Goal: Task Accomplishment & Management: Manage account settings

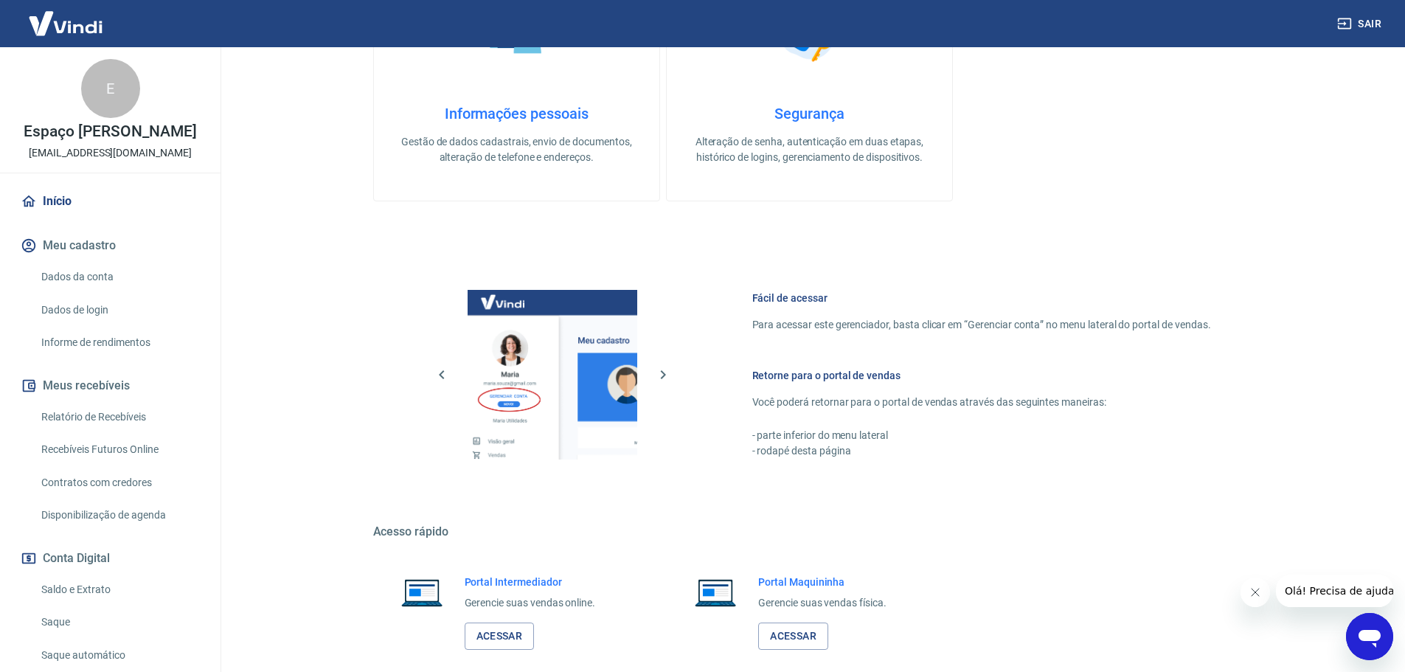
scroll to position [593, 0]
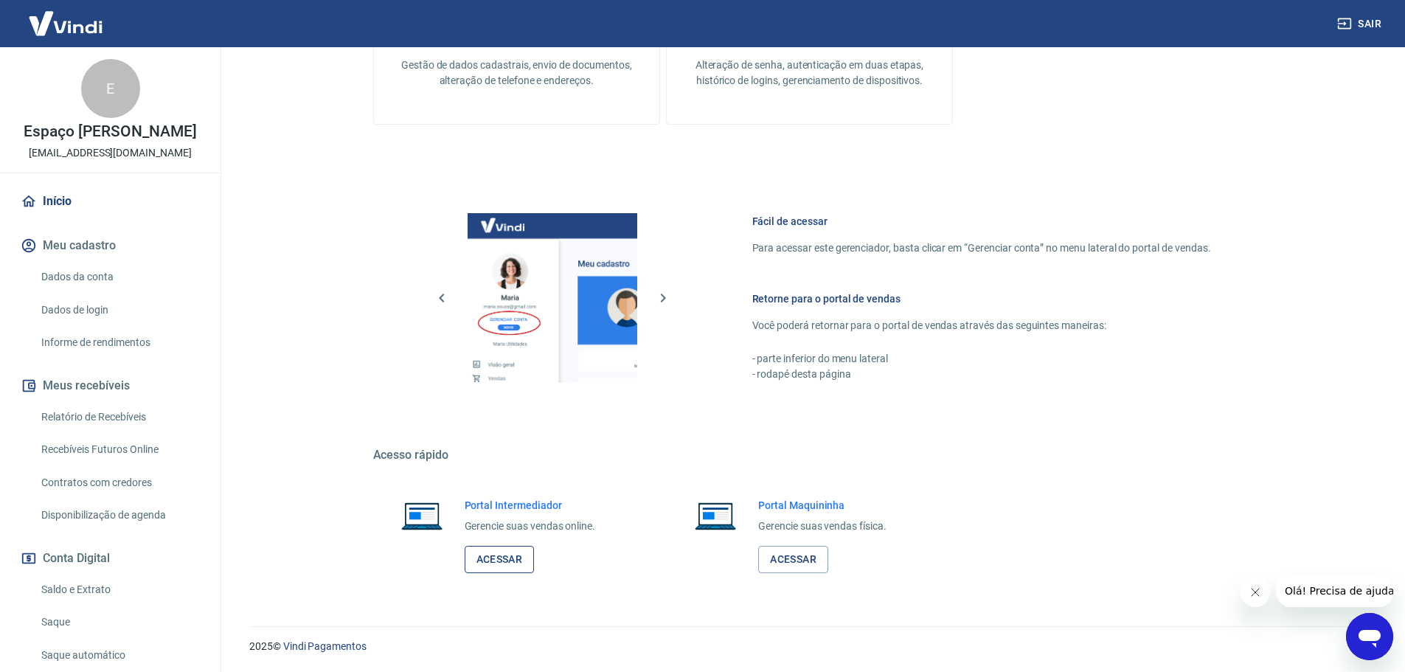
click at [502, 559] on link "Acessar" at bounding box center [500, 559] width 70 height 27
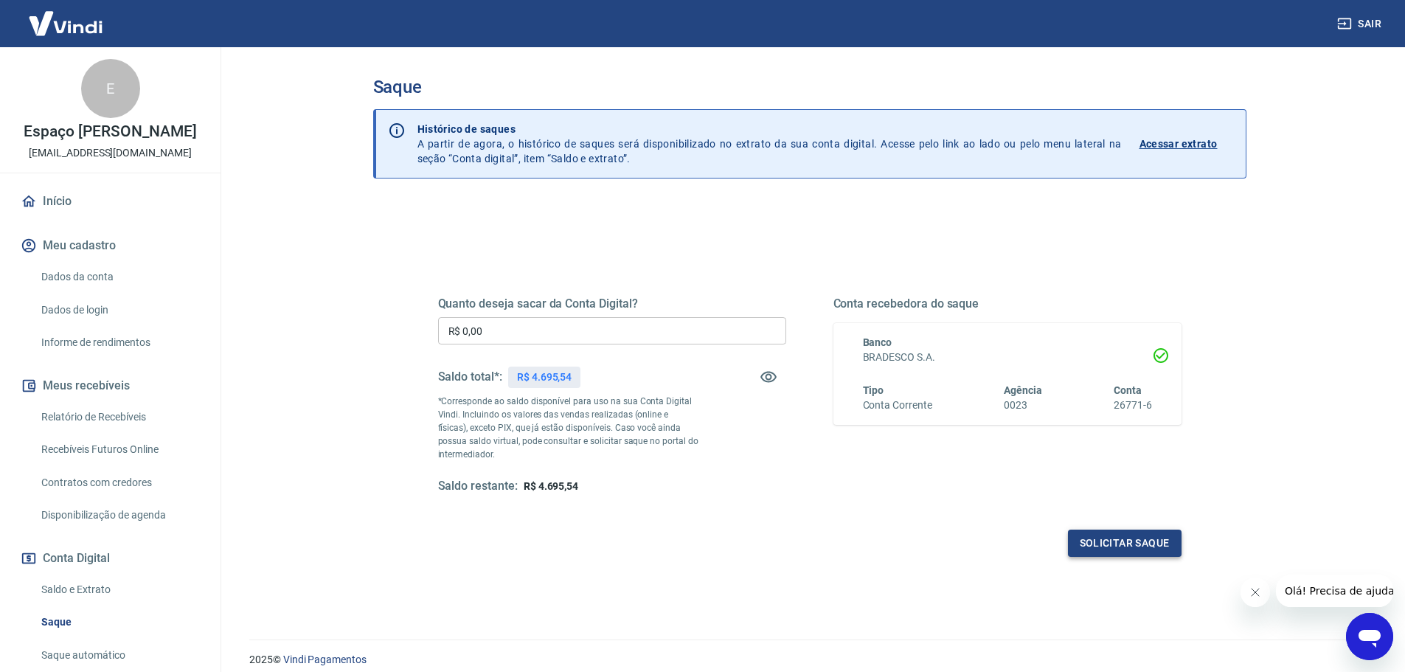
click at [1145, 549] on button "Solicitar saque" at bounding box center [1125, 543] width 114 height 27
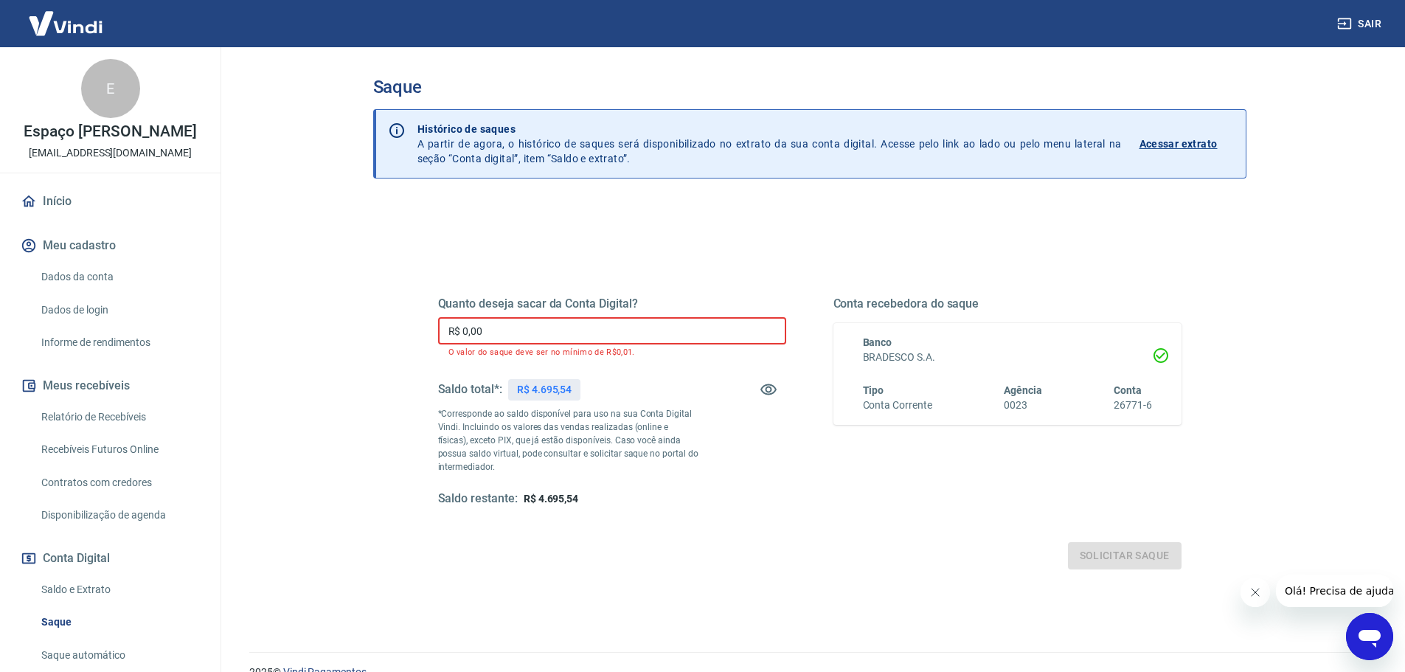
click at [525, 327] on input "R$ 0,00" at bounding box center [612, 330] width 348 height 27
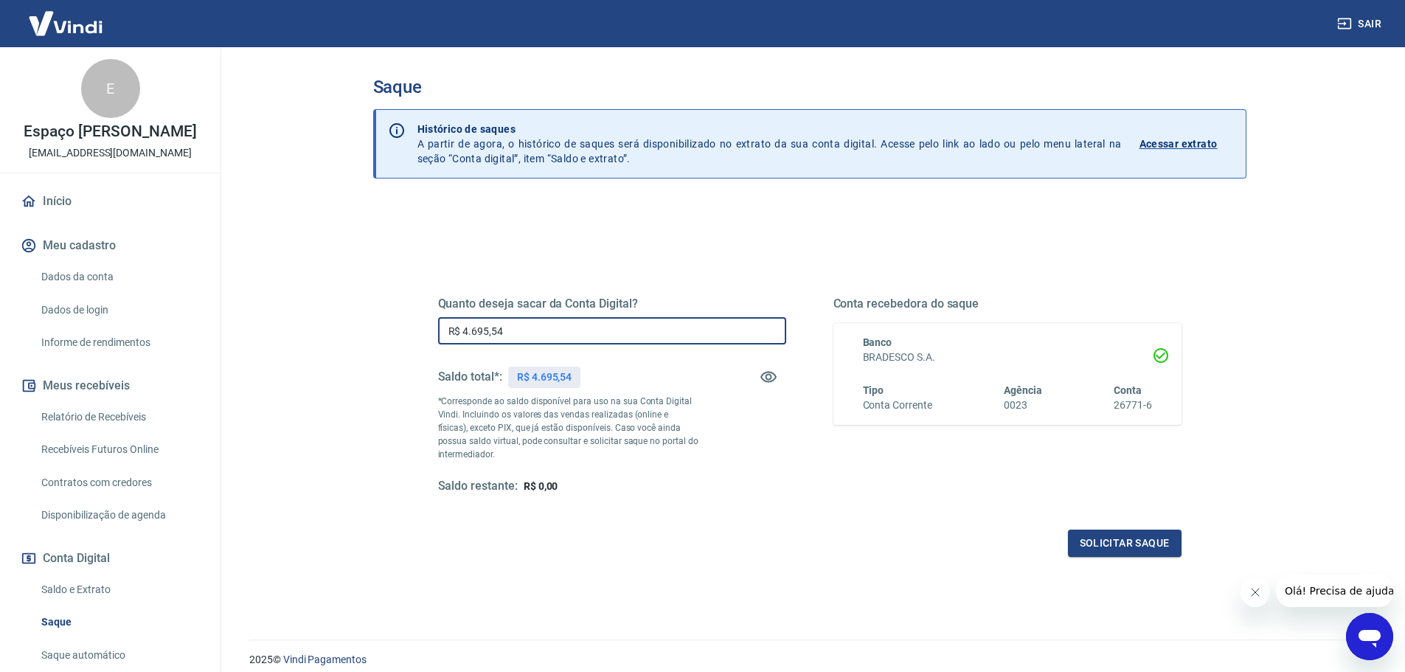
type input "R$ 4.695,54"
click at [1114, 564] on div "Quanto deseja sacar da Conta Digital? R$ 4.695,54 ​ Saldo total*: R$ 4.695,54 *…" at bounding box center [810, 403] width 779 height 343
click at [1114, 553] on button "Solicitar saque" at bounding box center [1125, 543] width 114 height 27
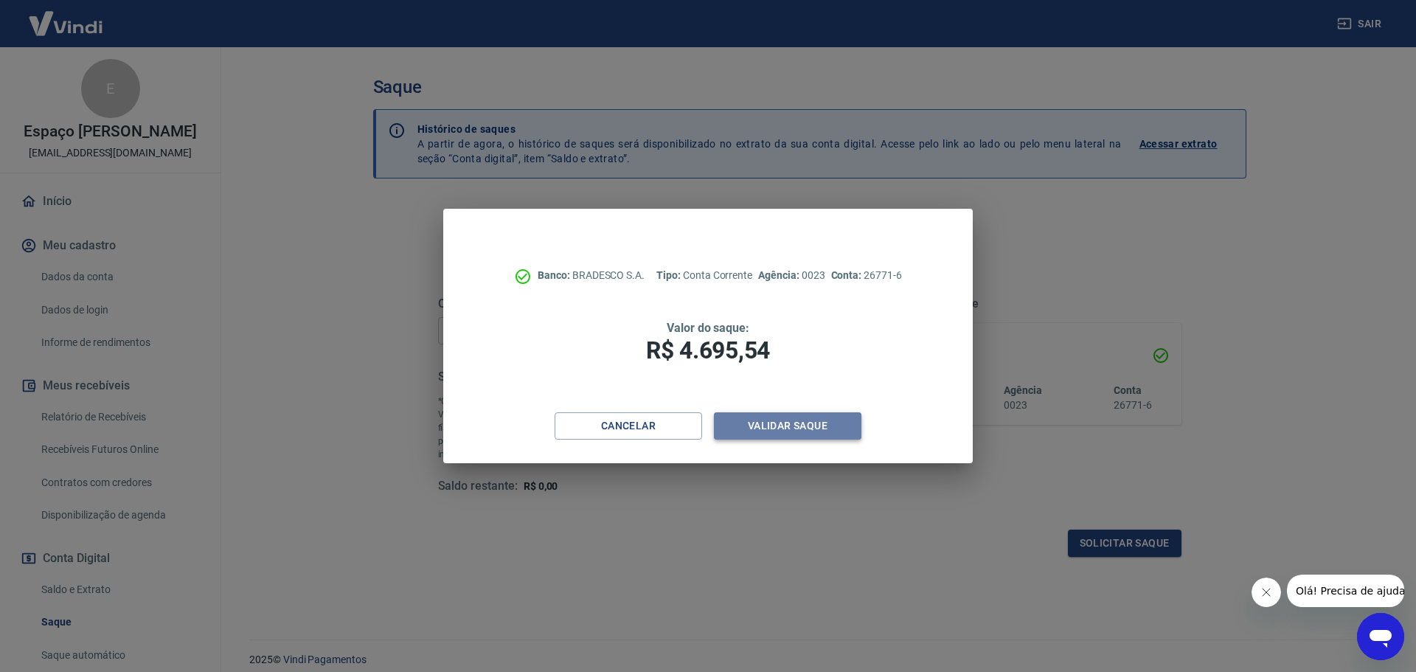
click at [751, 433] on button "Validar saque" at bounding box center [788, 425] width 148 height 27
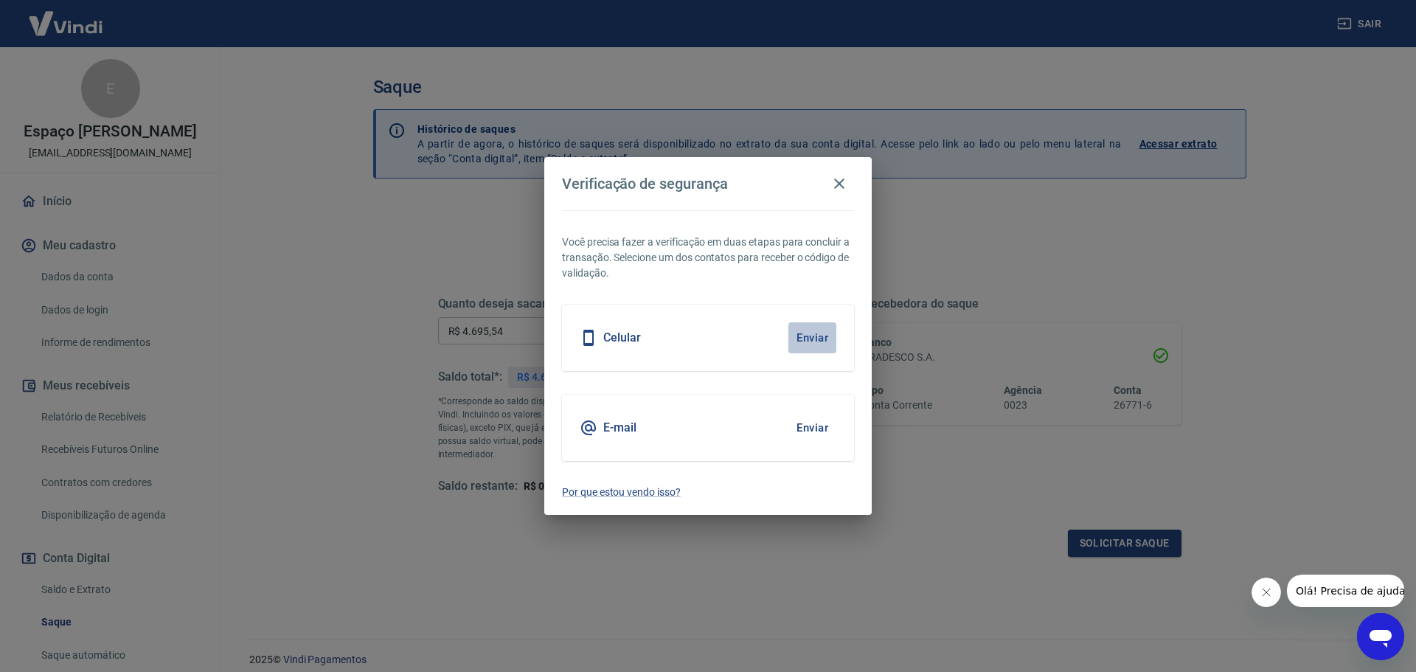
click at [812, 342] on button "Enviar" at bounding box center [813, 337] width 48 height 31
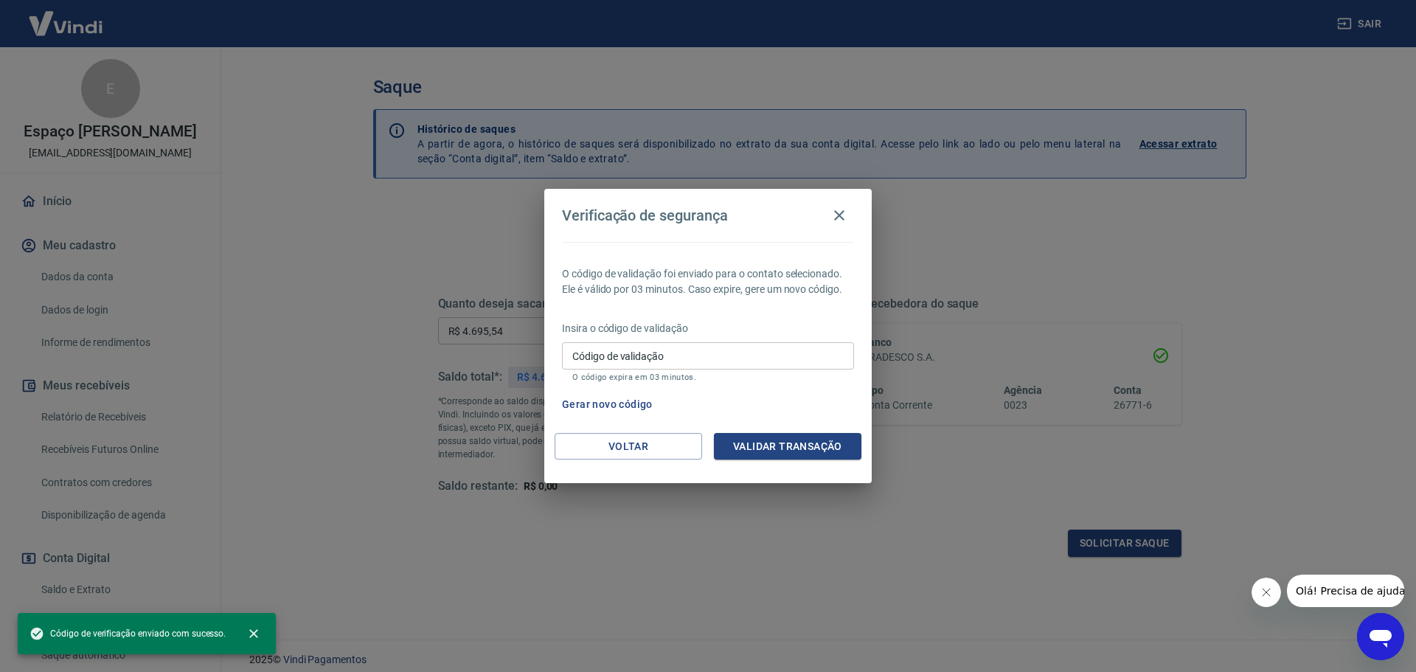
click at [807, 344] on input "Código de validação" at bounding box center [708, 355] width 292 height 27
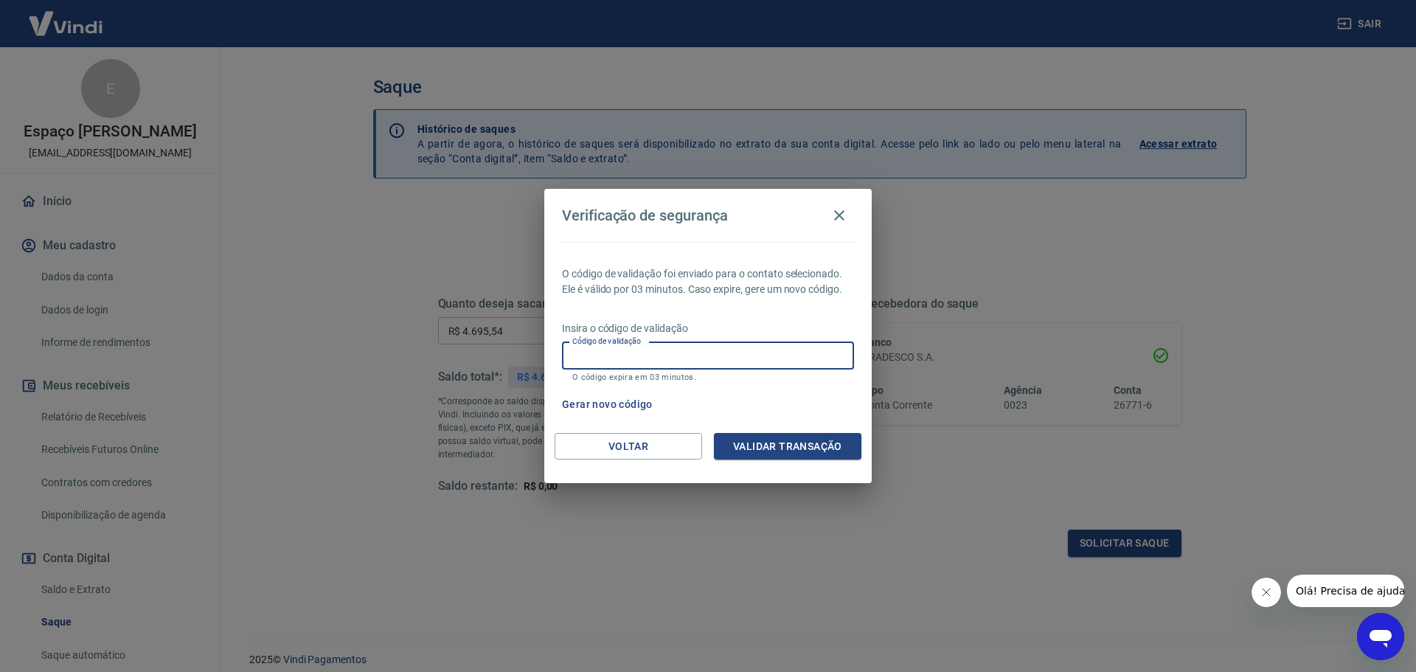
click at [816, 611] on div "Verificação de segurança O código de validação foi enviado para o contato selec…" at bounding box center [708, 336] width 1416 height 672
click at [618, 401] on button "Gerar novo código" at bounding box center [607, 404] width 103 height 27
click at [673, 445] on button "Voltar" at bounding box center [629, 446] width 148 height 27
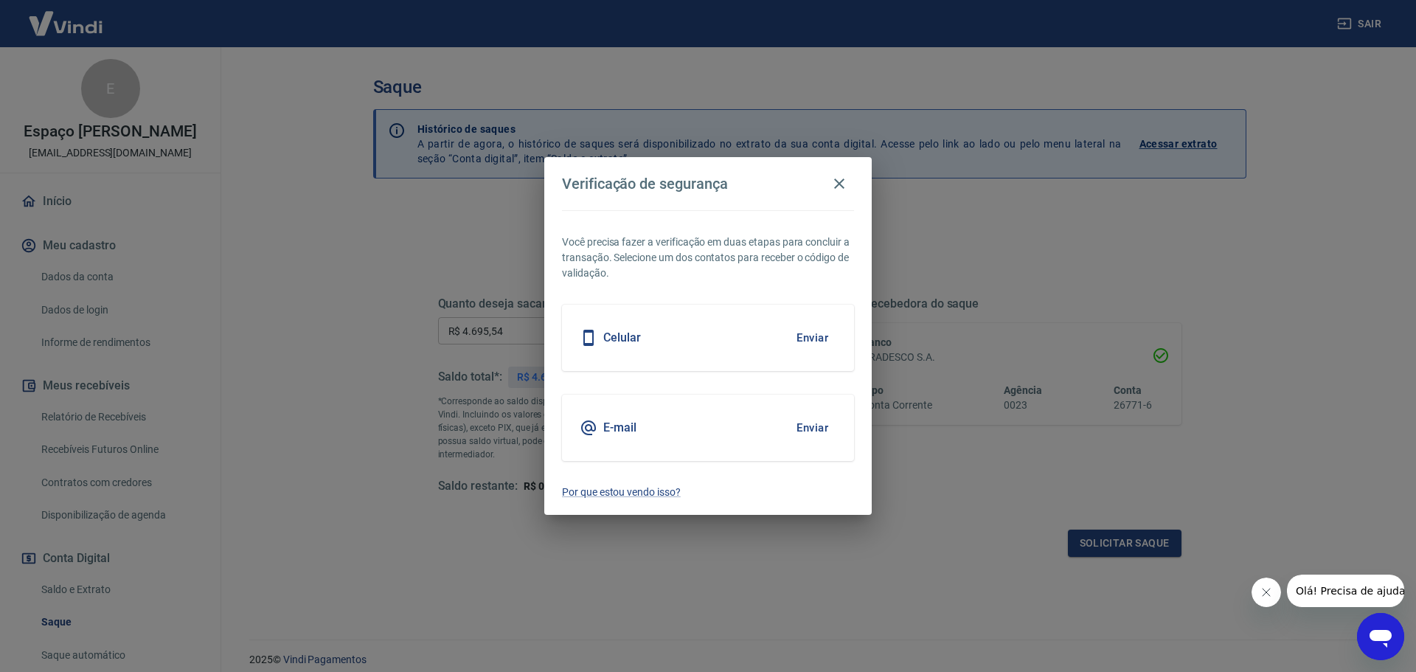
click at [807, 418] on button "Enviar" at bounding box center [813, 427] width 48 height 31
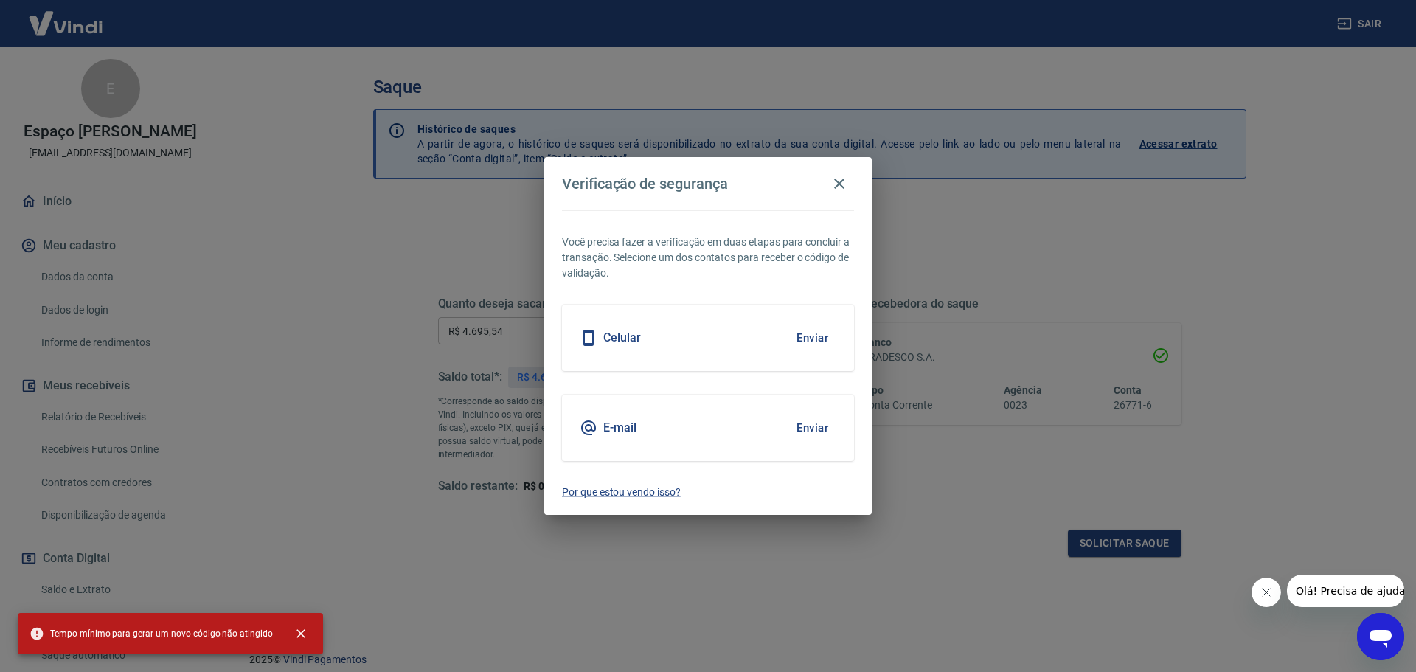
click at [805, 338] on button "Enviar" at bounding box center [813, 337] width 48 height 31
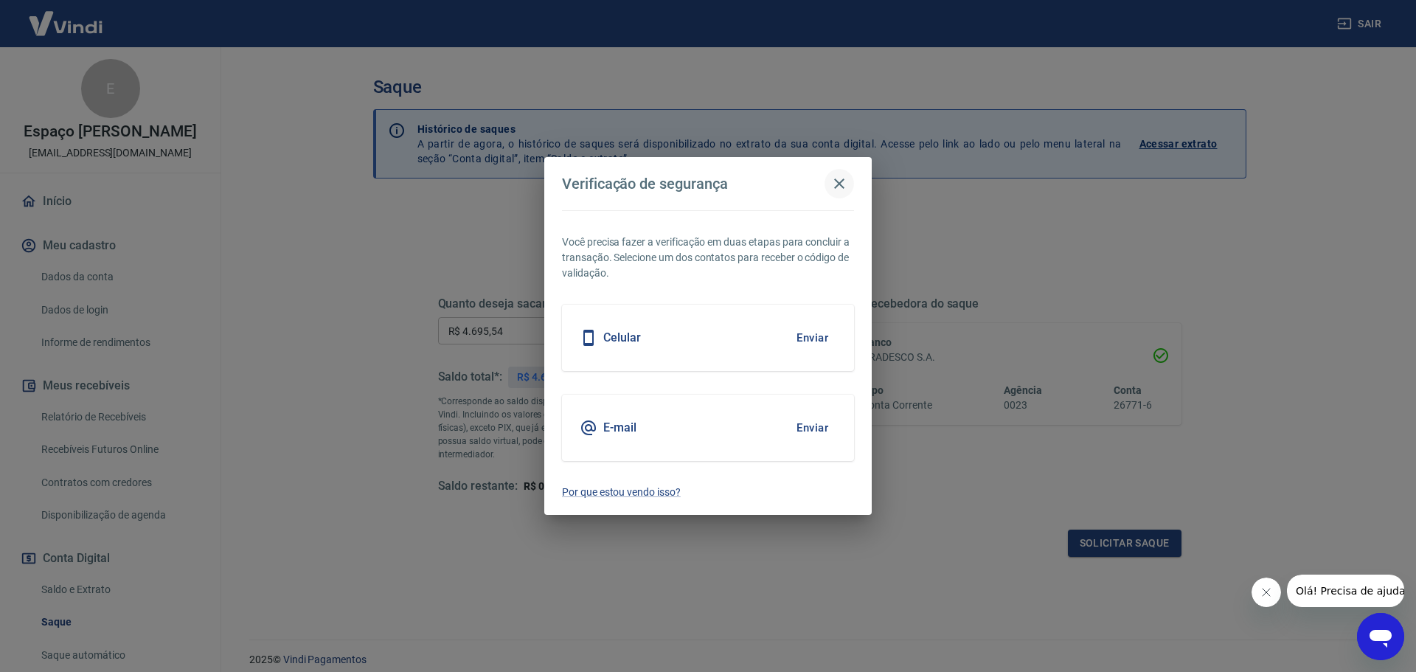
click at [847, 187] on icon "button" at bounding box center [840, 184] width 18 height 18
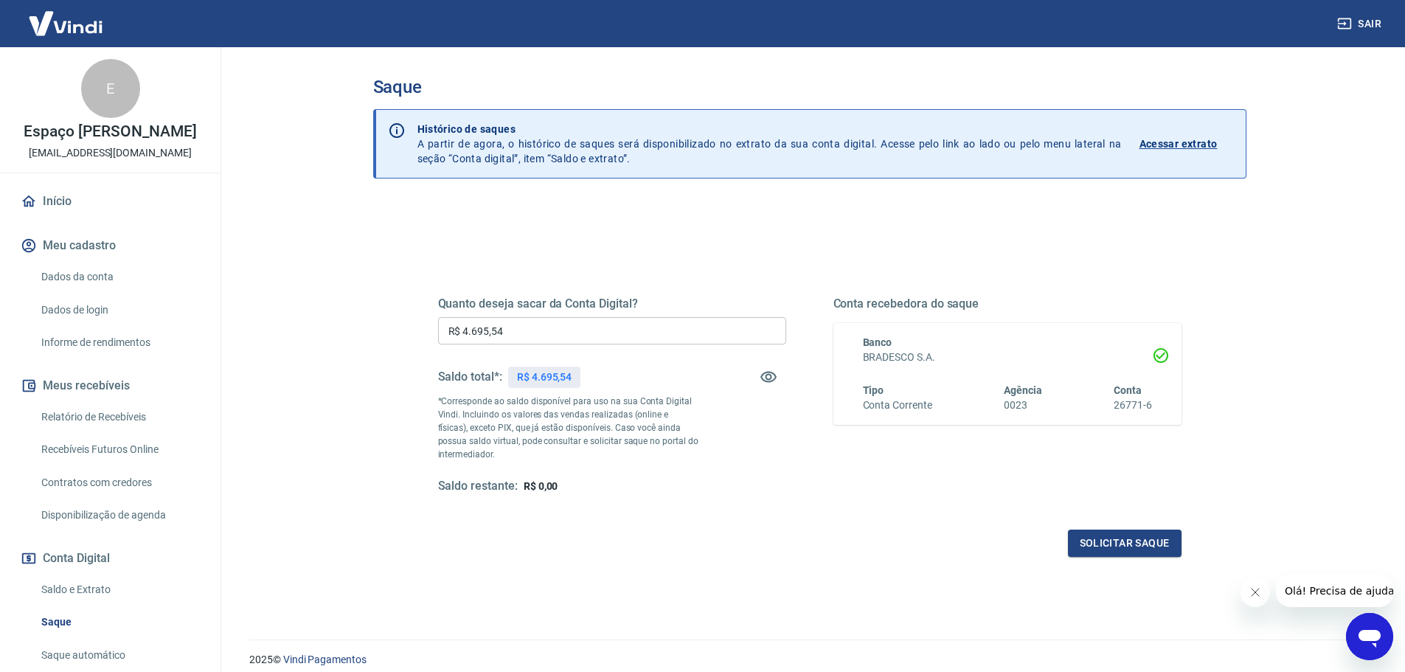
click at [1134, 524] on div "Quanto deseja sacar da Conta Digital? R$ 4.695,54 ​ Saldo total*: R$ 4.695,54 *…" at bounding box center [810, 409] width 744 height 296
click at [1158, 558] on div "Quanto deseja sacar da Conta Digital? R$ 4.695,54 ​ Saldo total*: R$ 4.695,54 *…" at bounding box center [810, 403] width 779 height 343
click at [1152, 540] on button "Solicitar saque" at bounding box center [1125, 543] width 114 height 27
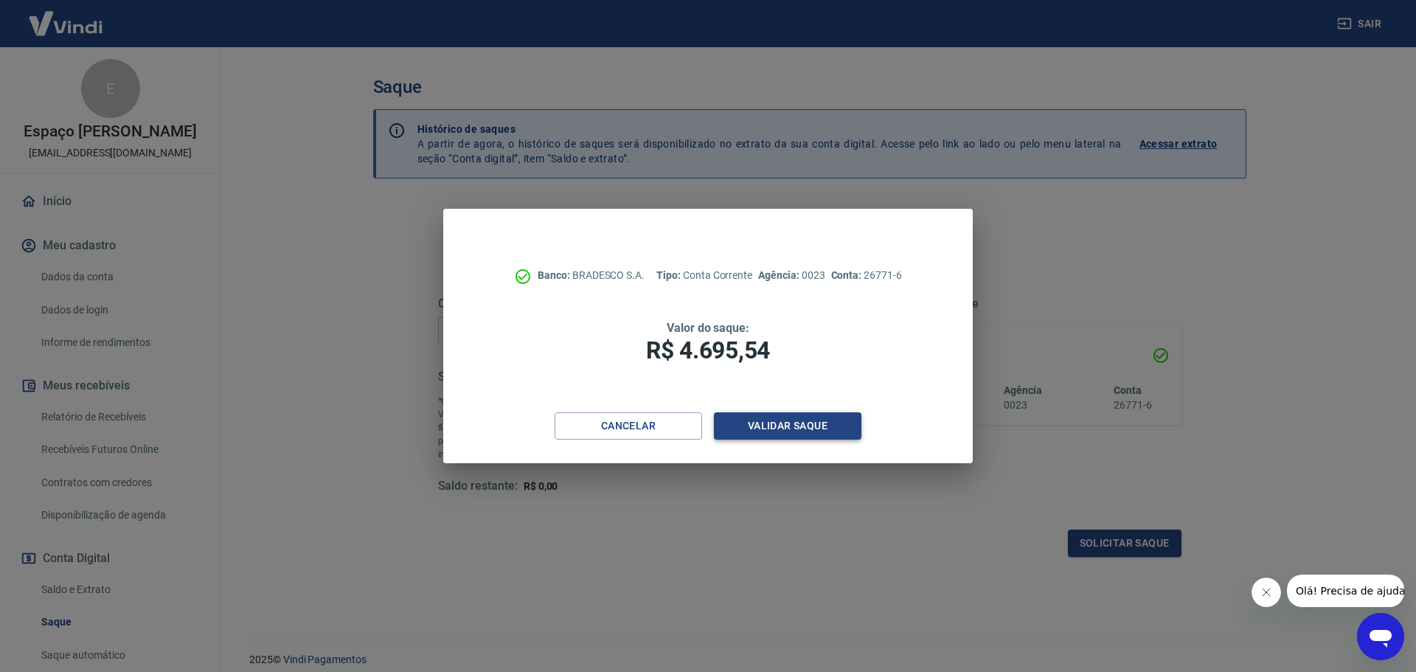
click at [782, 425] on button "Validar saque" at bounding box center [788, 425] width 148 height 27
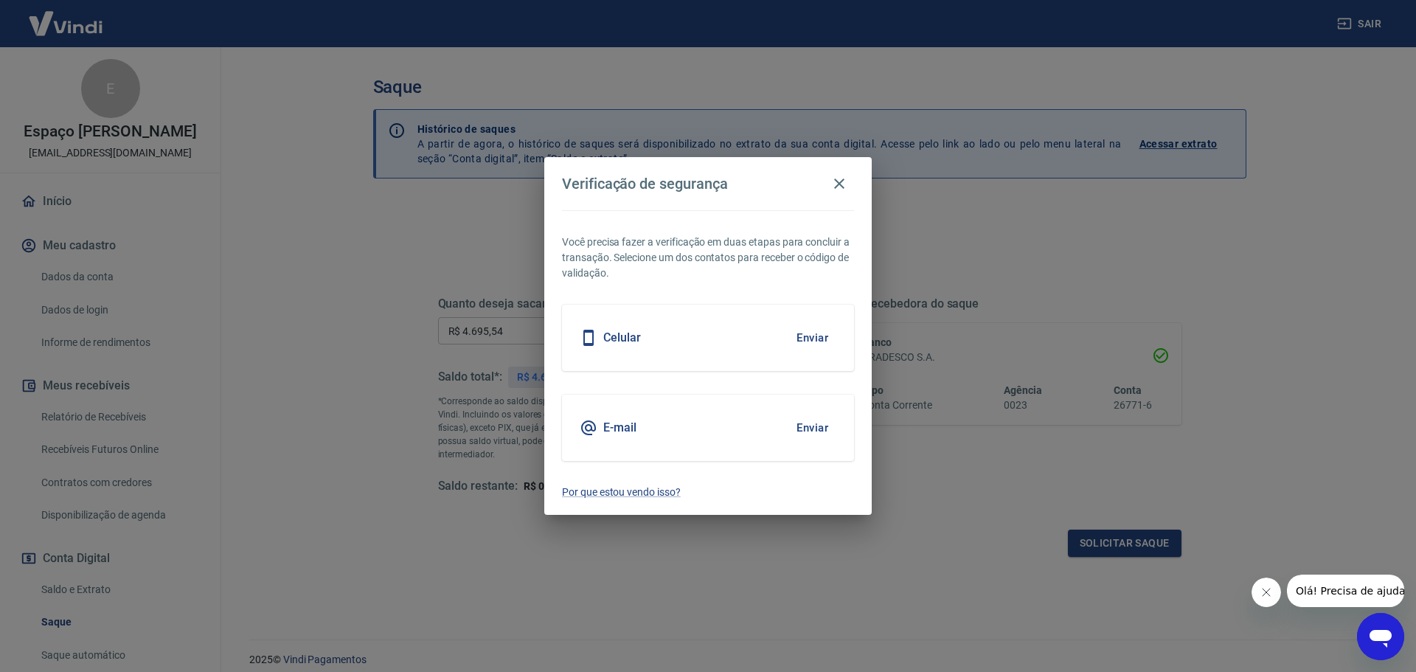
click at [803, 424] on button "Enviar" at bounding box center [813, 427] width 48 height 31
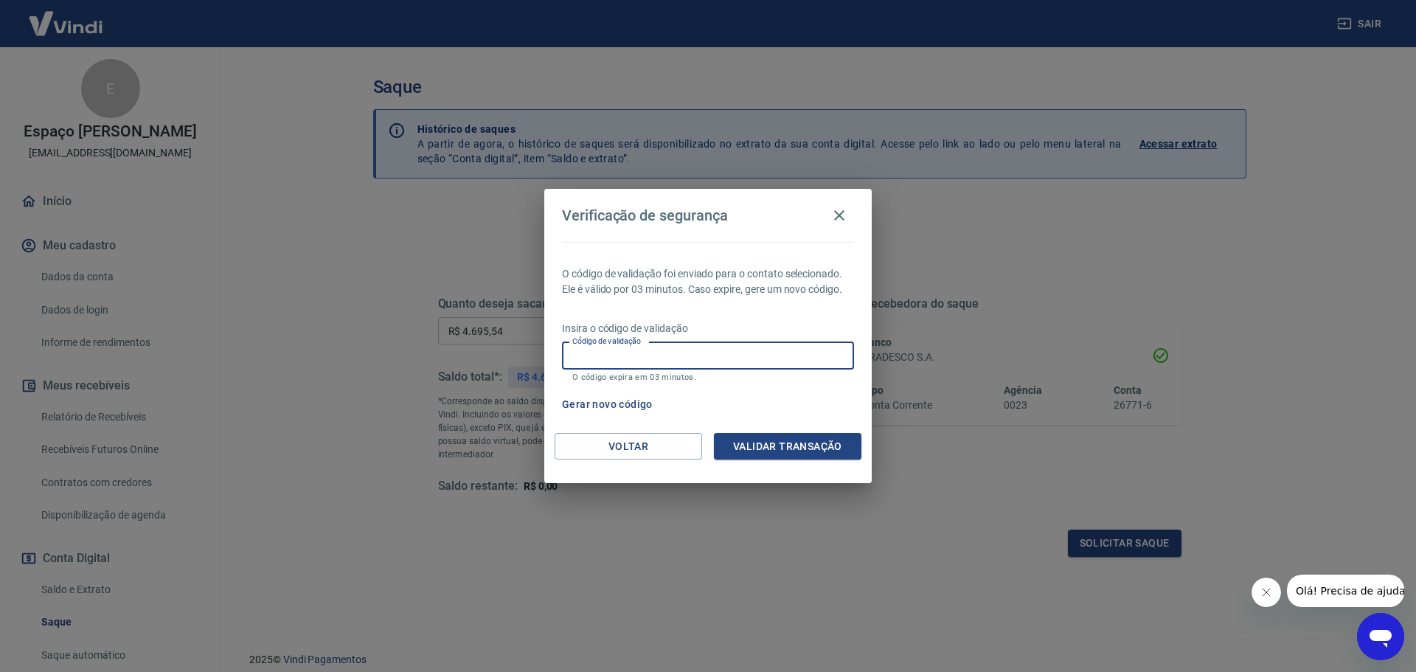
click at [716, 357] on input "Código de validação" at bounding box center [708, 355] width 292 height 27
type input "231455"
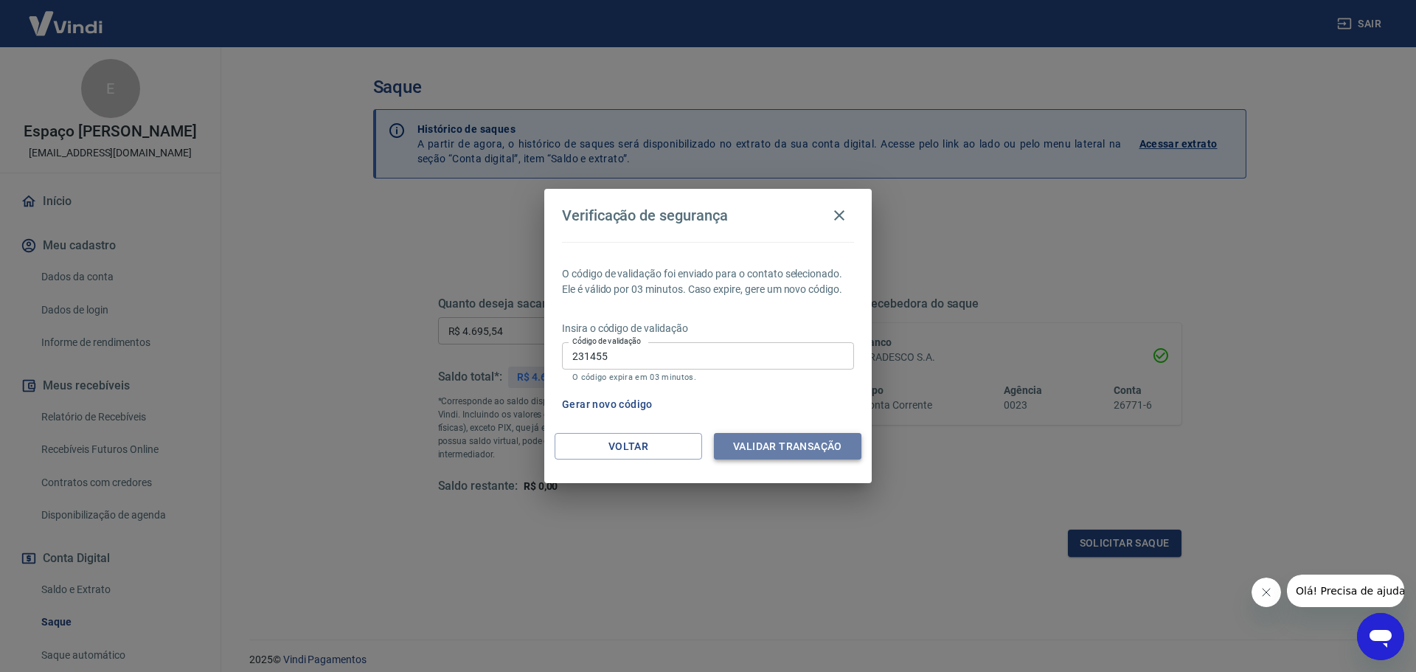
click at [771, 451] on button "Validar transação" at bounding box center [788, 446] width 148 height 27
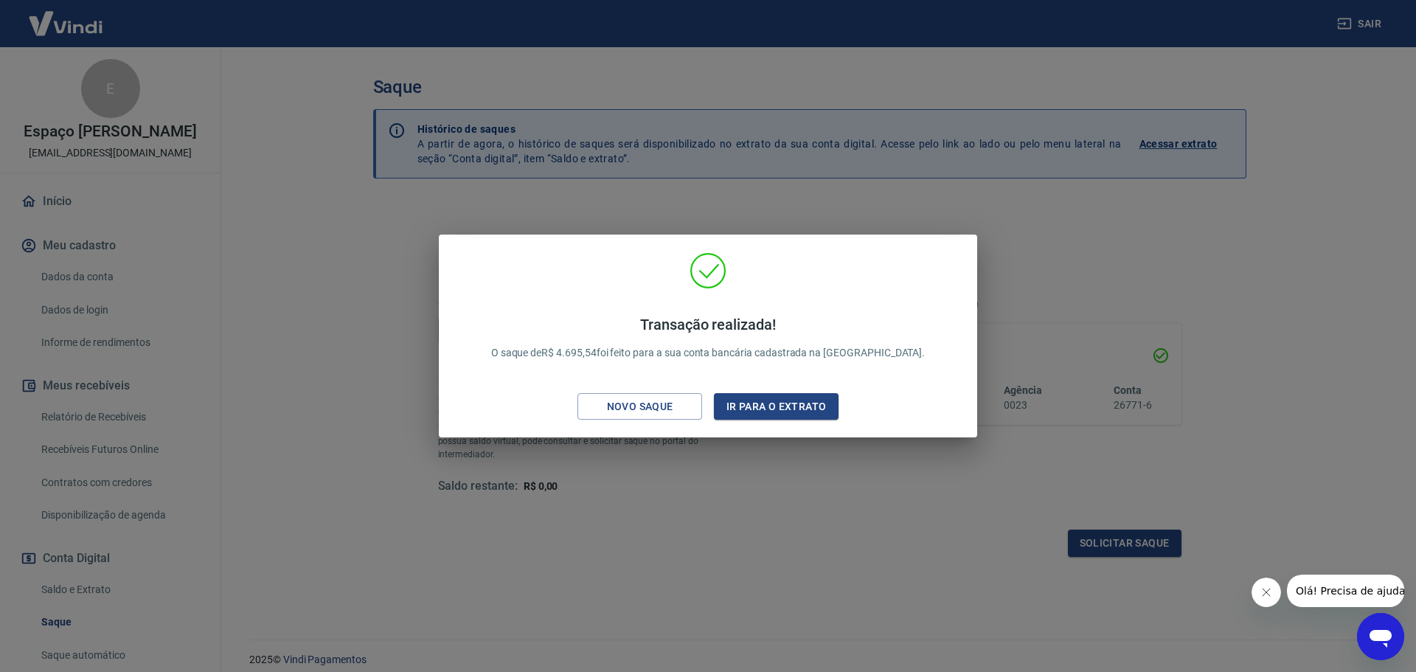
drag, startPoint x: 855, startPoint y: 35, endPoint x: 848, endPoint y: 1, distance: 35.5
click at [854, 25] on div "Transação realizada! O saque de R$ 4.695,54 foi feito para a sua conta bancária…" at bounding box center [708, 336] width 1416 height 672
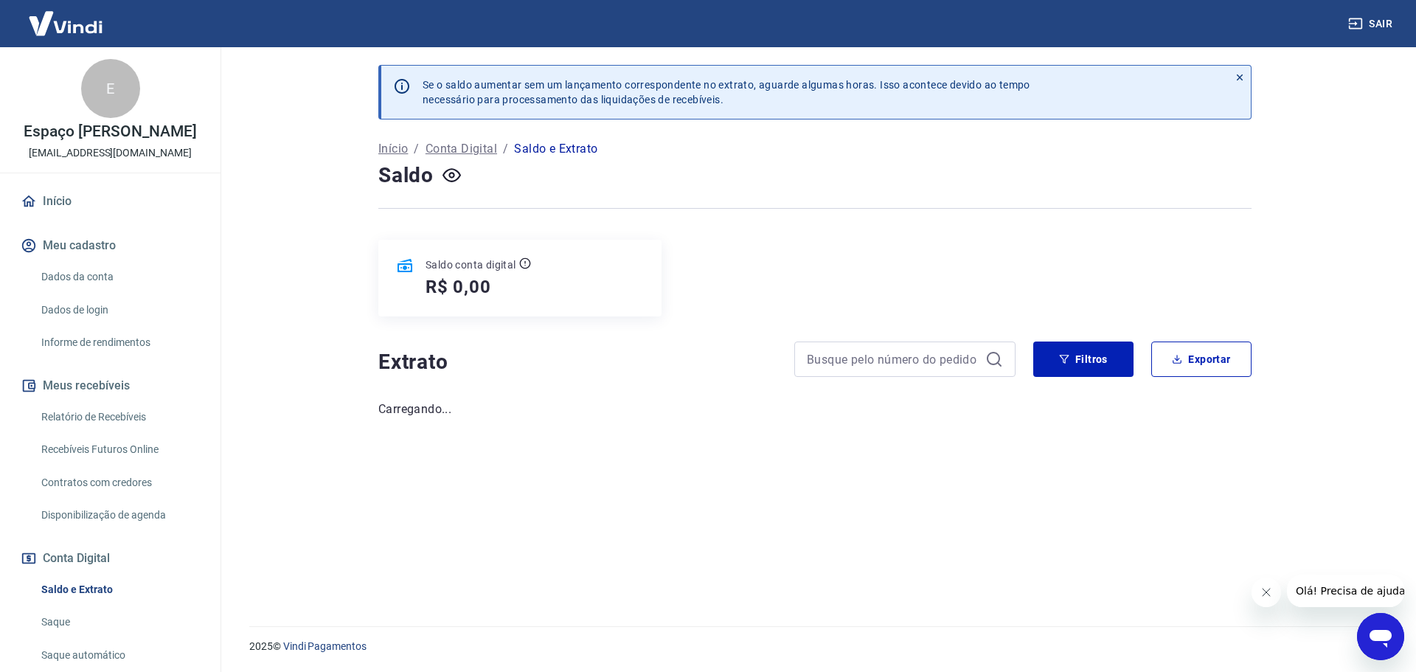
click at [46, 186] on link "Início" at bounding box center [110, 201] width 185 height 32
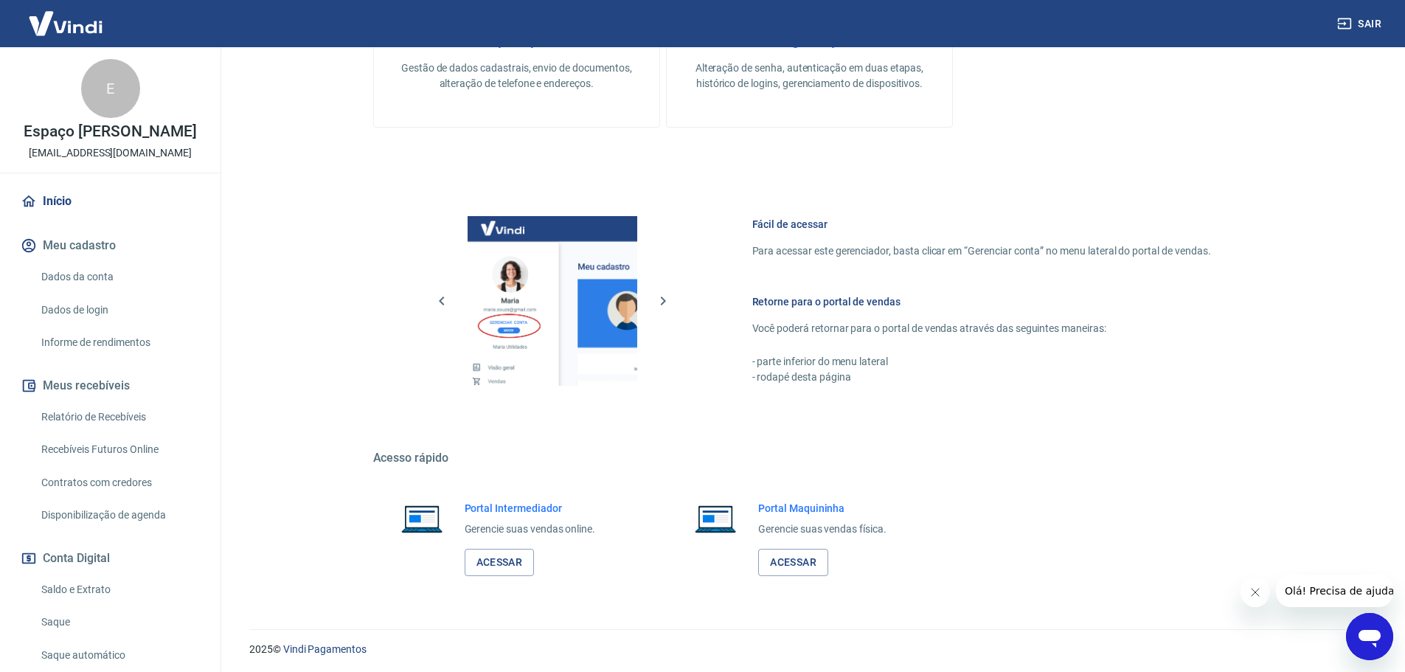
scroll to position [593, 0]
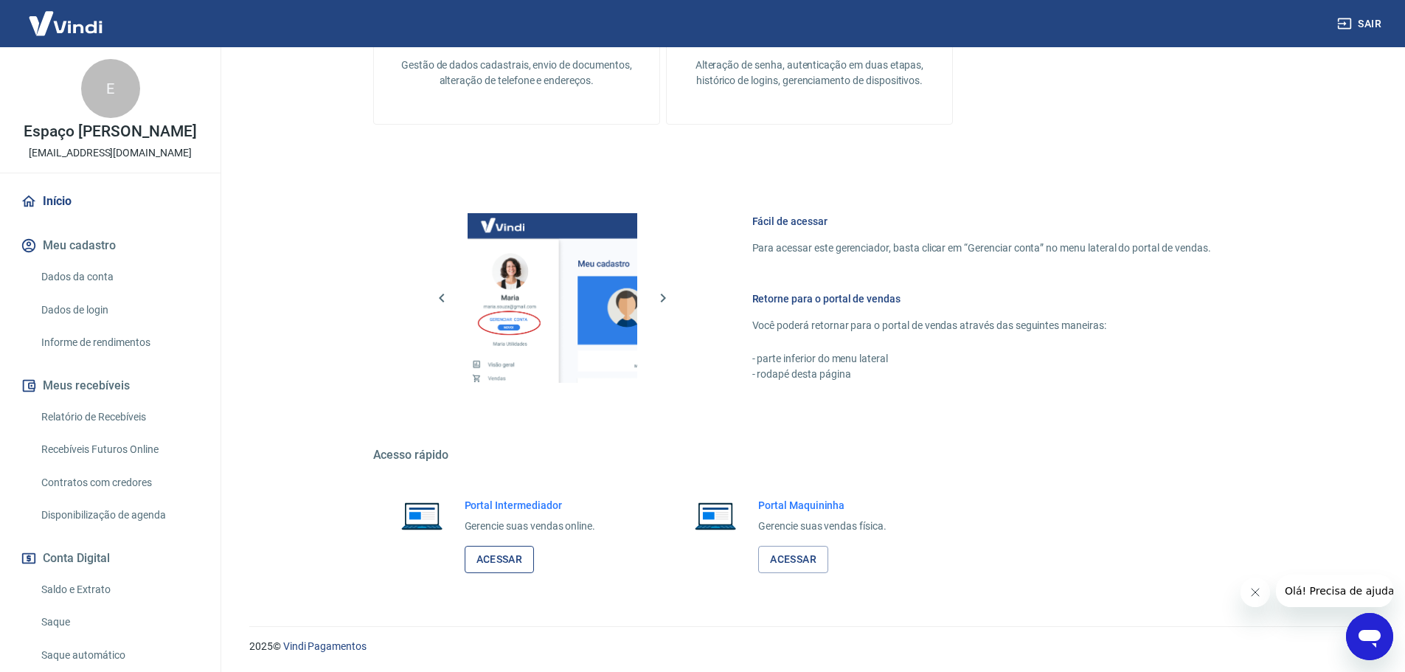
click at [492, 572] on link "Acessar" at bounding box center [500, 559] width 70 height 27
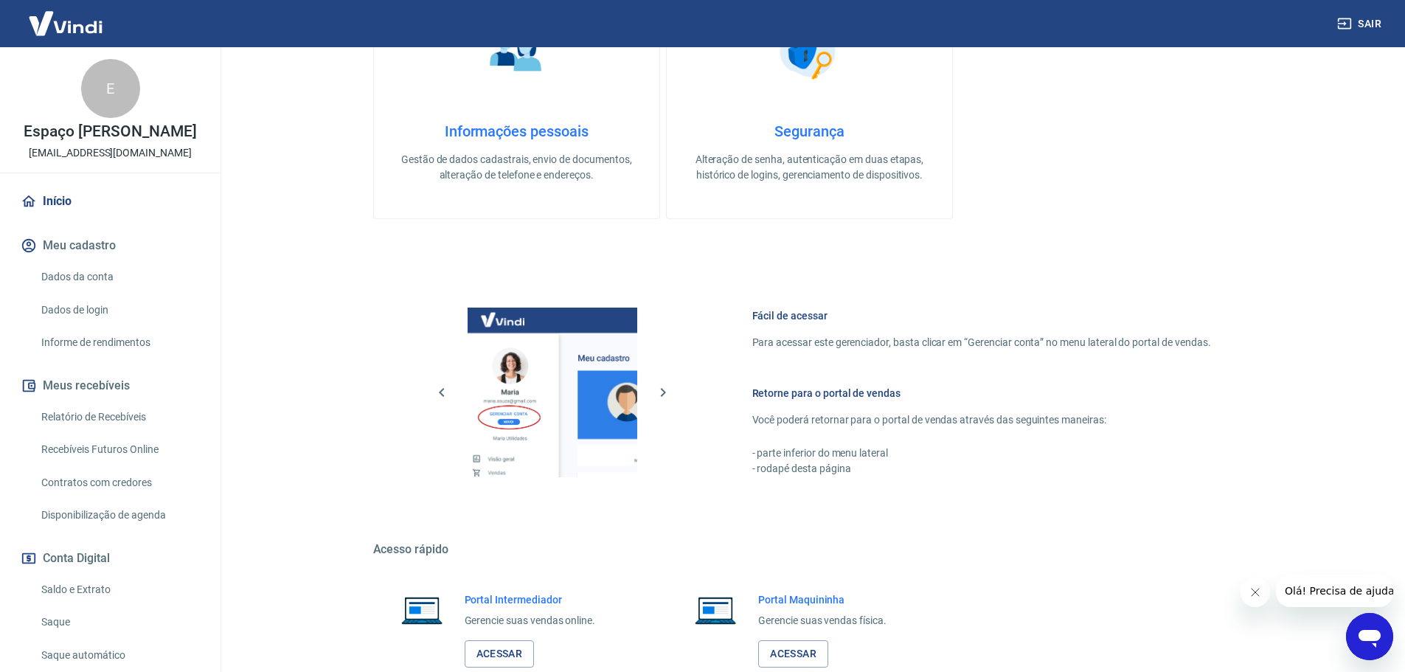
scroll to position [593, 0]
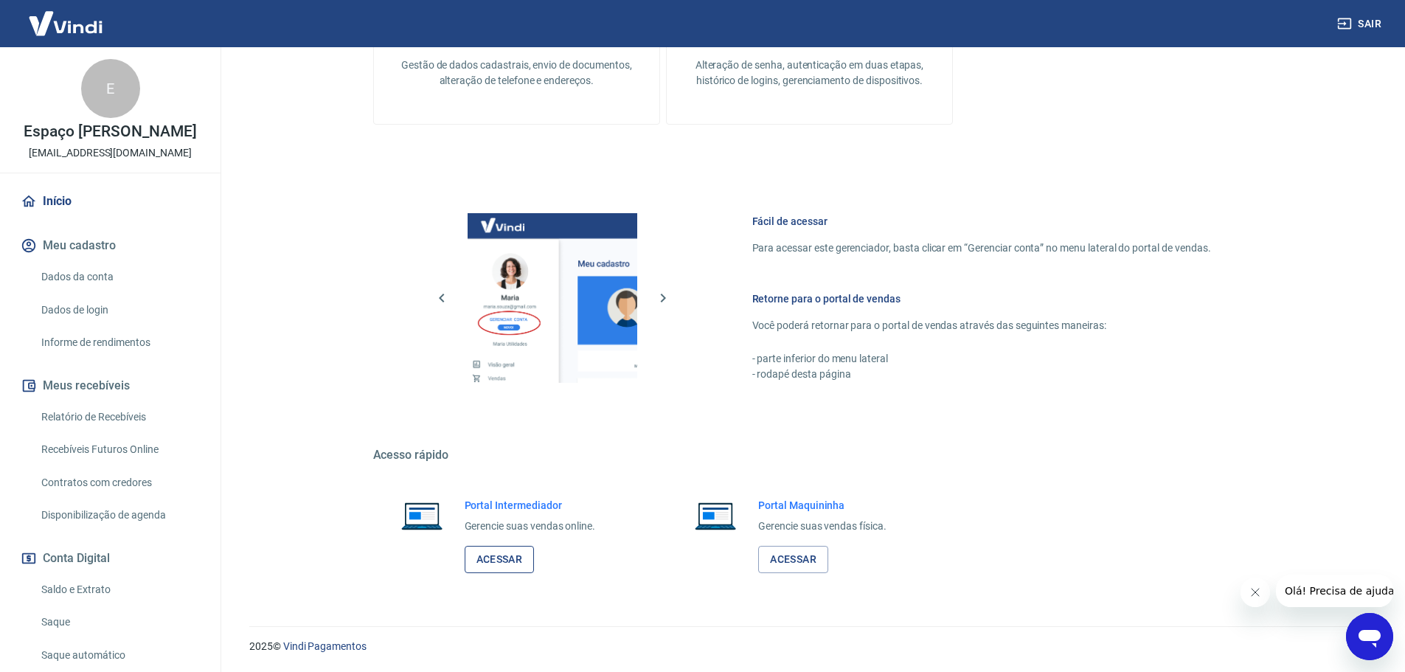
click at [513, 556] on link "Acessar" at bounding box center [500, 559] width 70 height 27
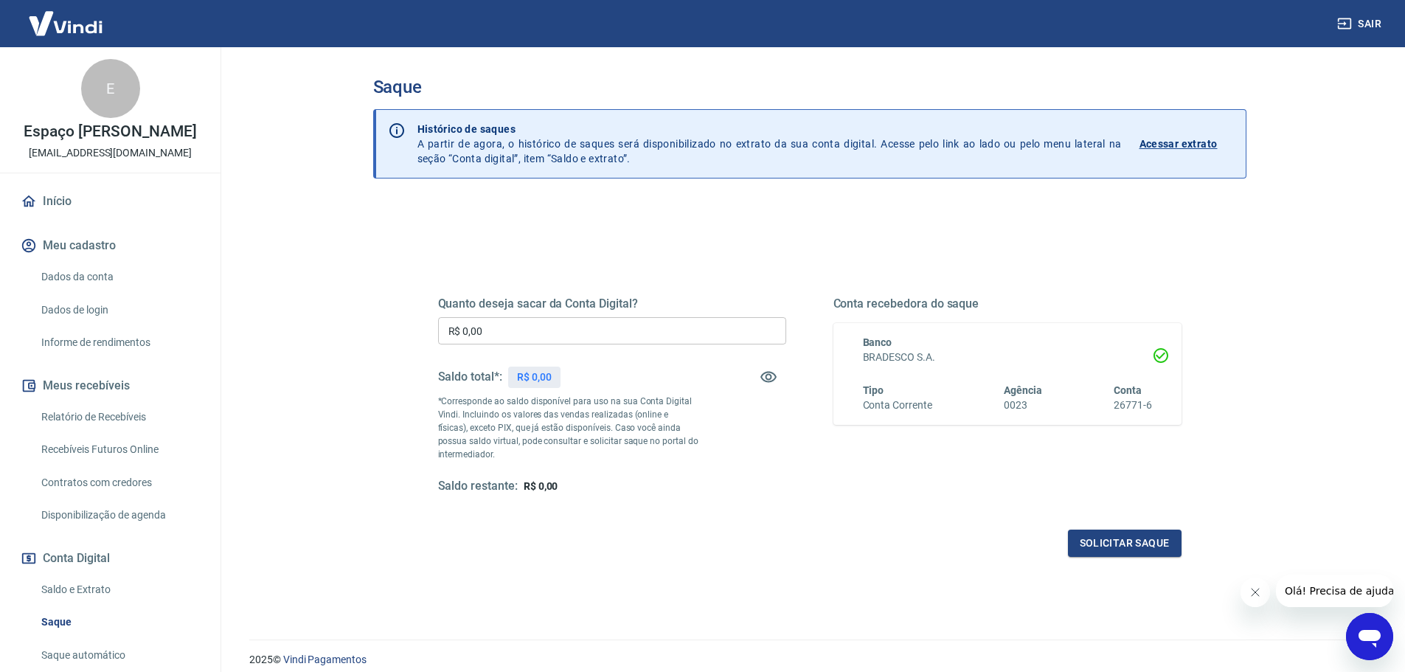
click at [51, 34] on img at bounding box center [66, 23] width 96 height 45
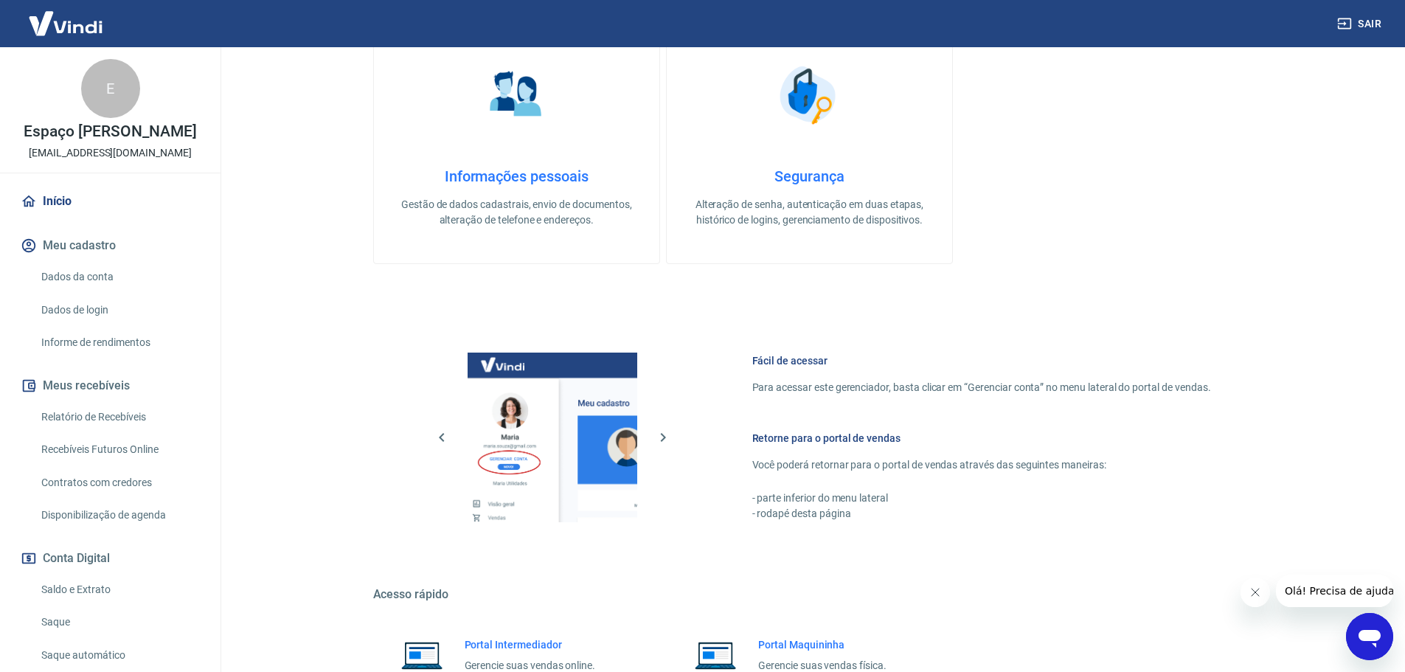
scroll to position [590, 0]
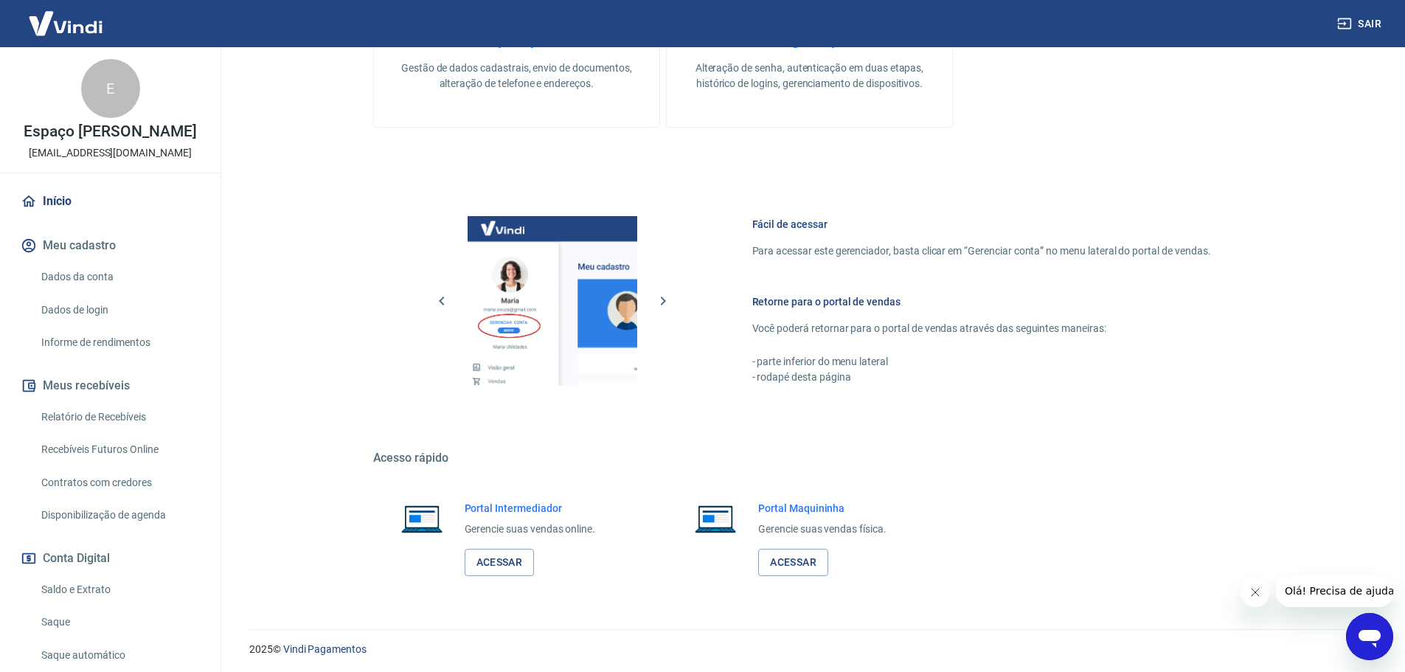
click at [1357, 650] on div "Abrir janela de mensagens" at bounding box center [1370, 637] width 44 height 44
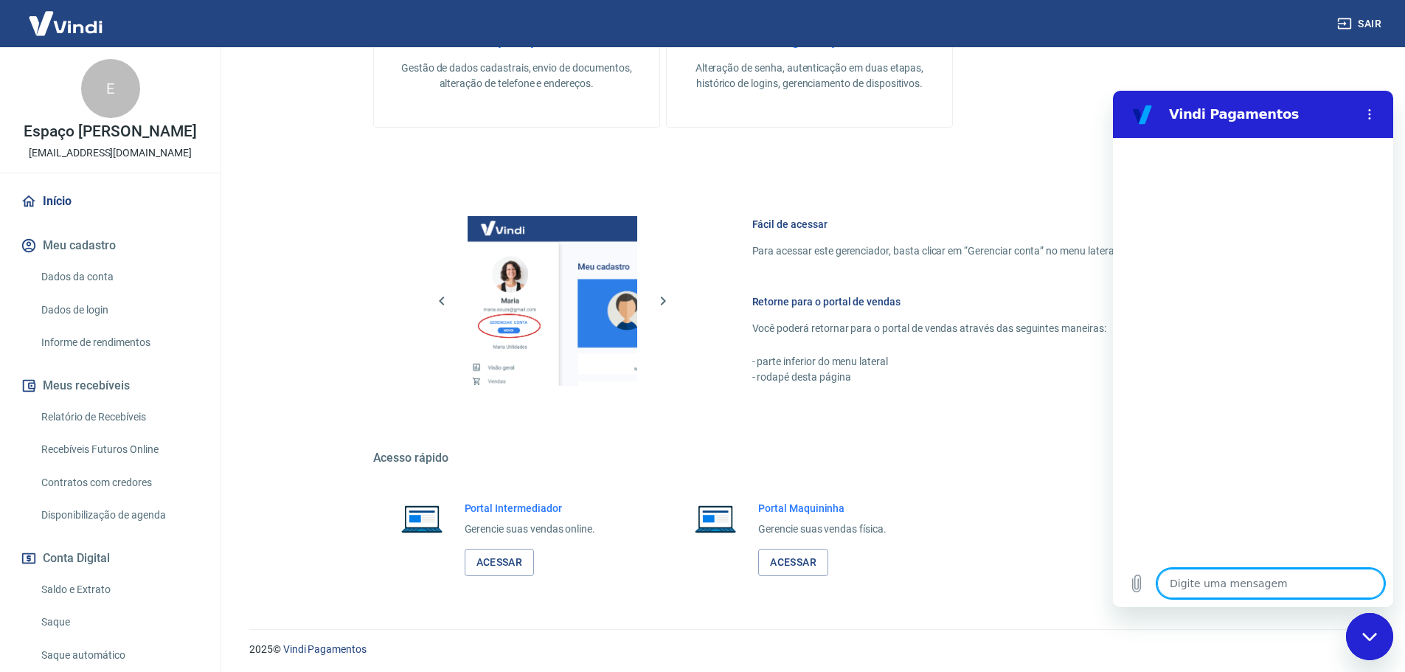
scroll to position [593, 0]
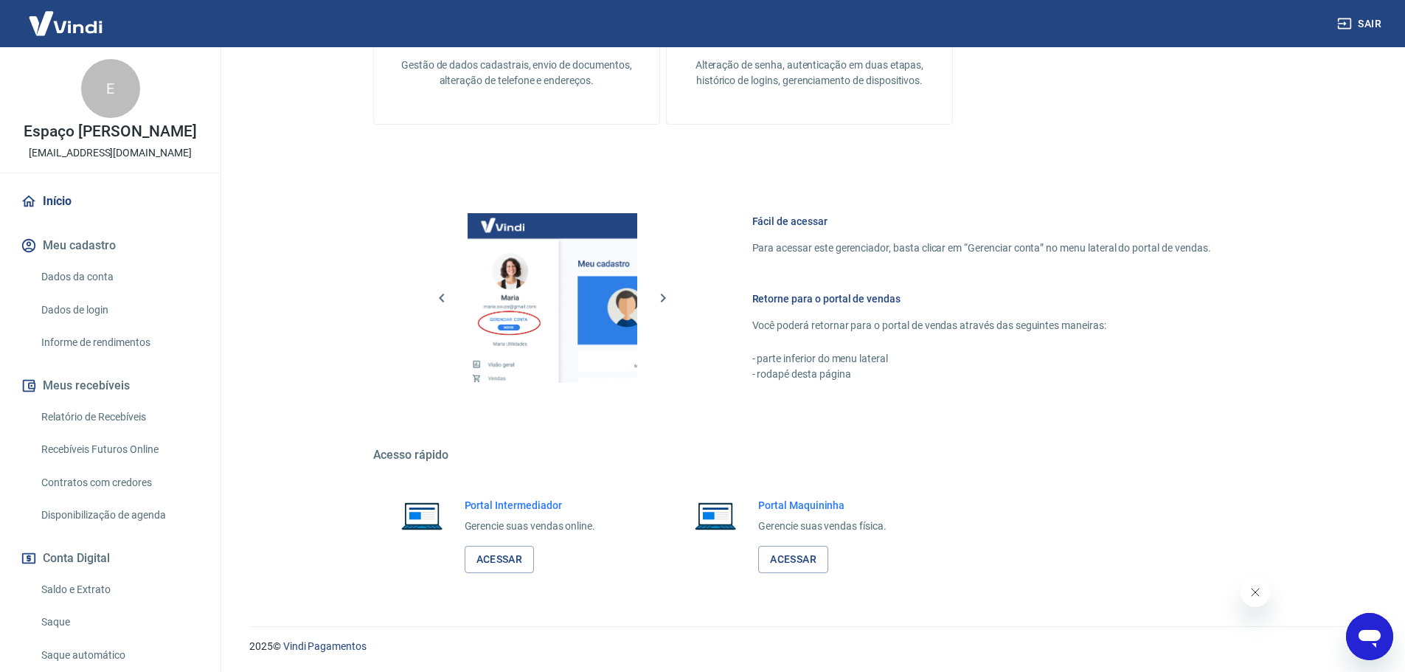
scroll to position [593, 0]
